Goal: Task Accomplishment & Management: Manage account settings

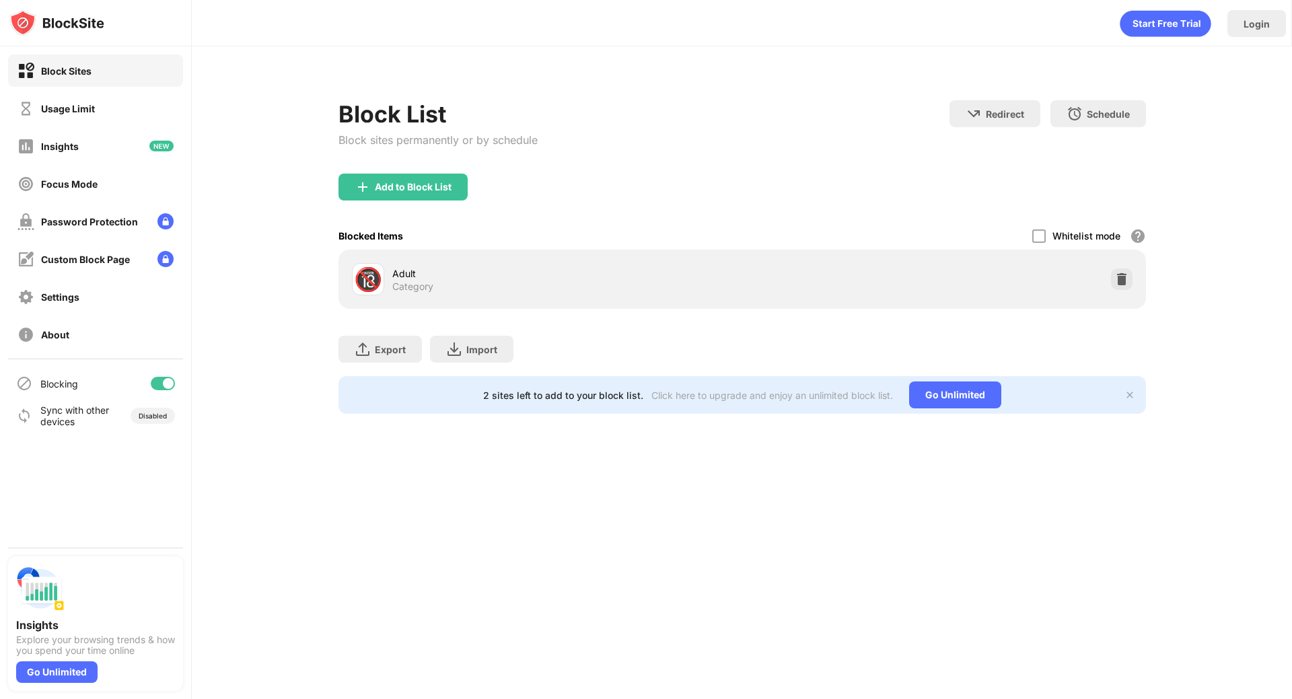
click at [1041, 254] on div "🔞 Adult Category" at bounding box center [742, 279] width 808 height 59
click at [448, 189] on div "Add to Block List" at bounding box center [413, 187] width 77 height 11
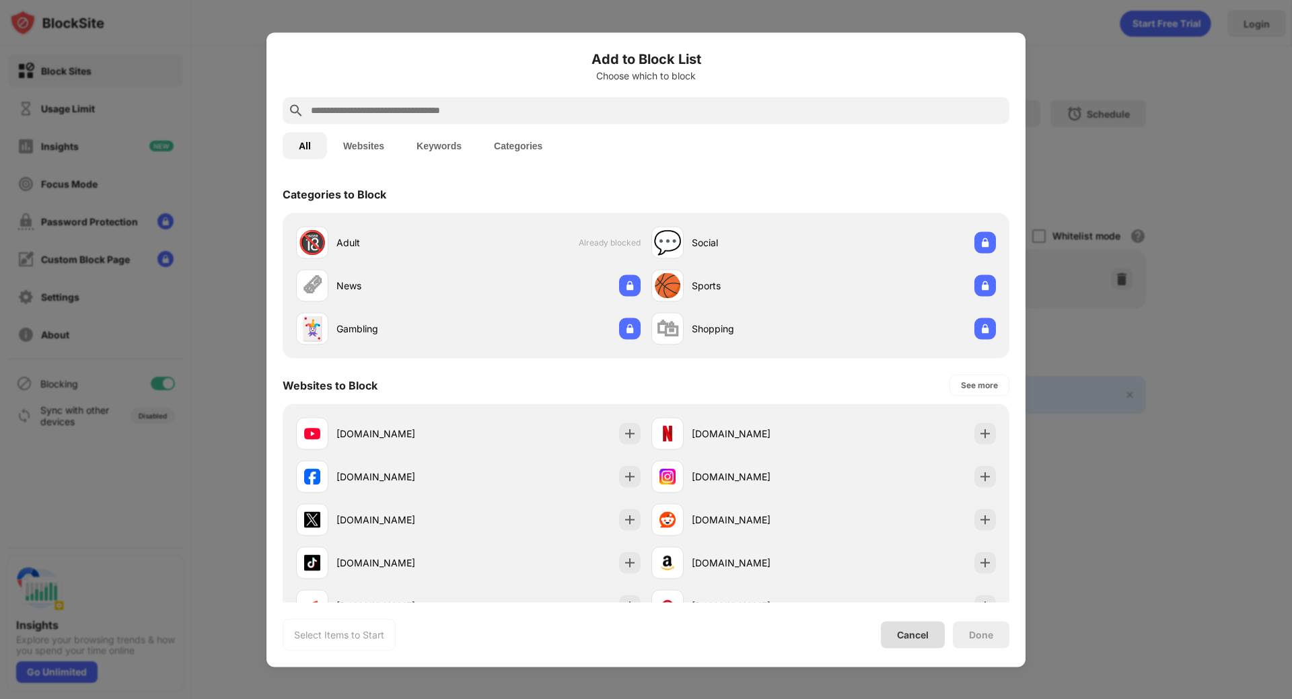
click at [937, 635] on div "Cancel" at bounding box center [913, 634] width 64 height 27
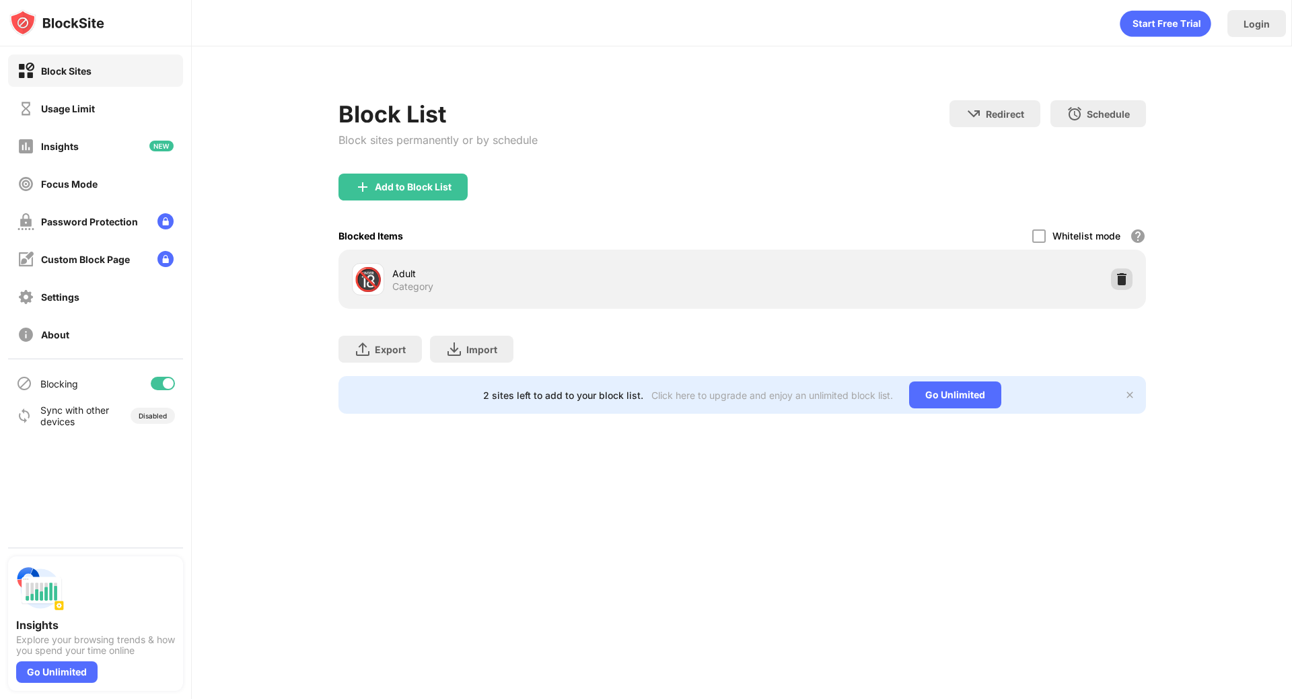
click at [1122, 281] on img at bounding box center [1121, 279] width 13 height 13
